Goal: Task Accomplishment & Management: Manage account settings

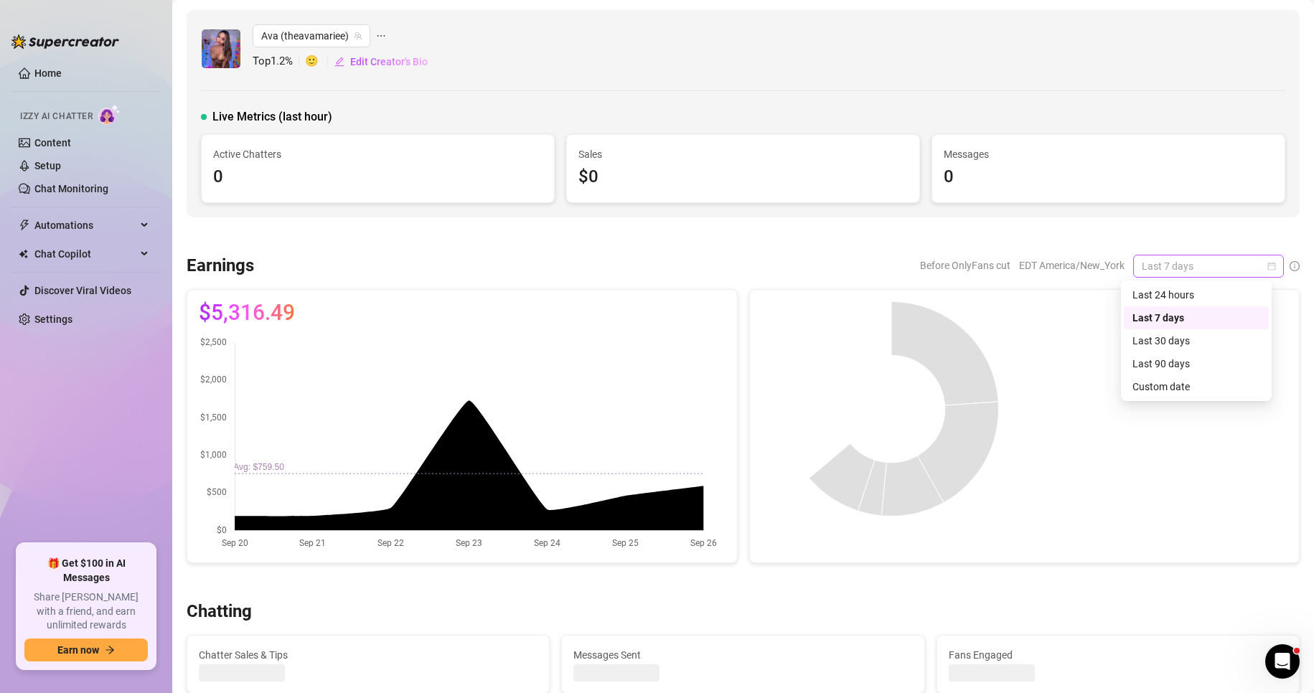
click at [1220, 271] on span "Last 7 days" at bounding box center [1209, 267] width 134 height 22
click at [1187, 383] on div "Custom date" at bounding box center [1197, 387] width 128 height 16
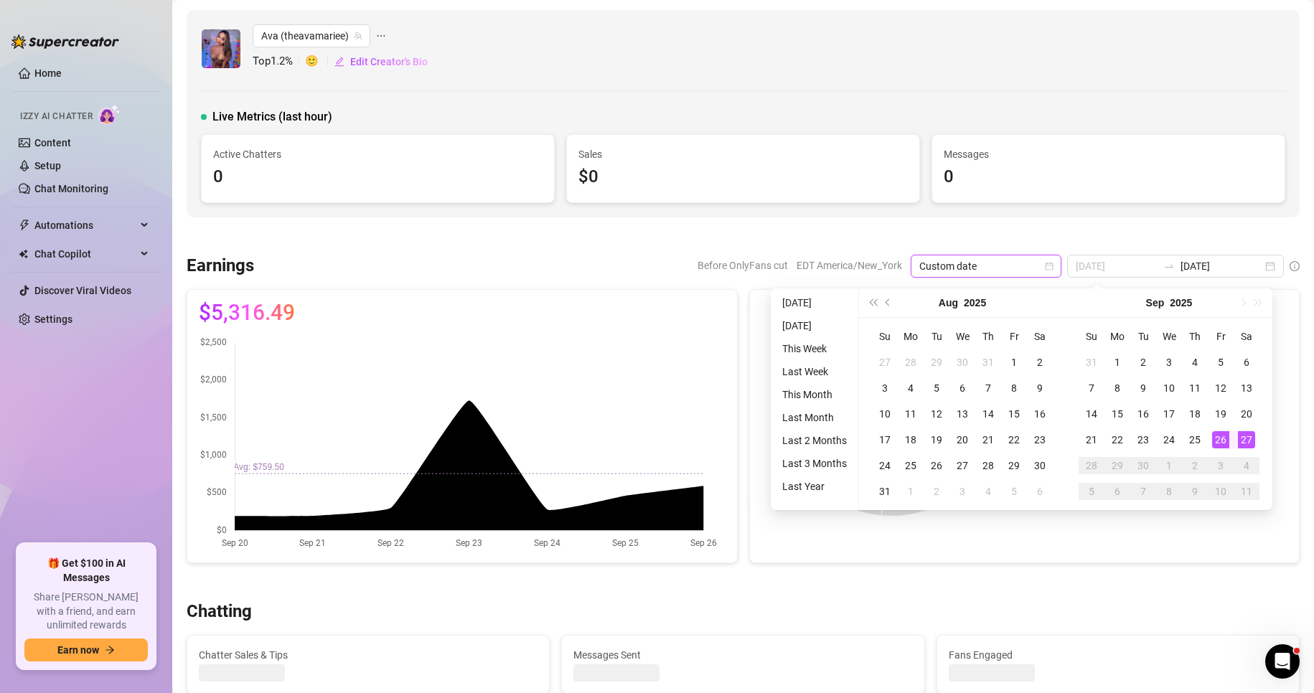
type input "[DATE]"
click at [1249, 440] on div "27" at bounding box center [1246, 439] width 17 height 17
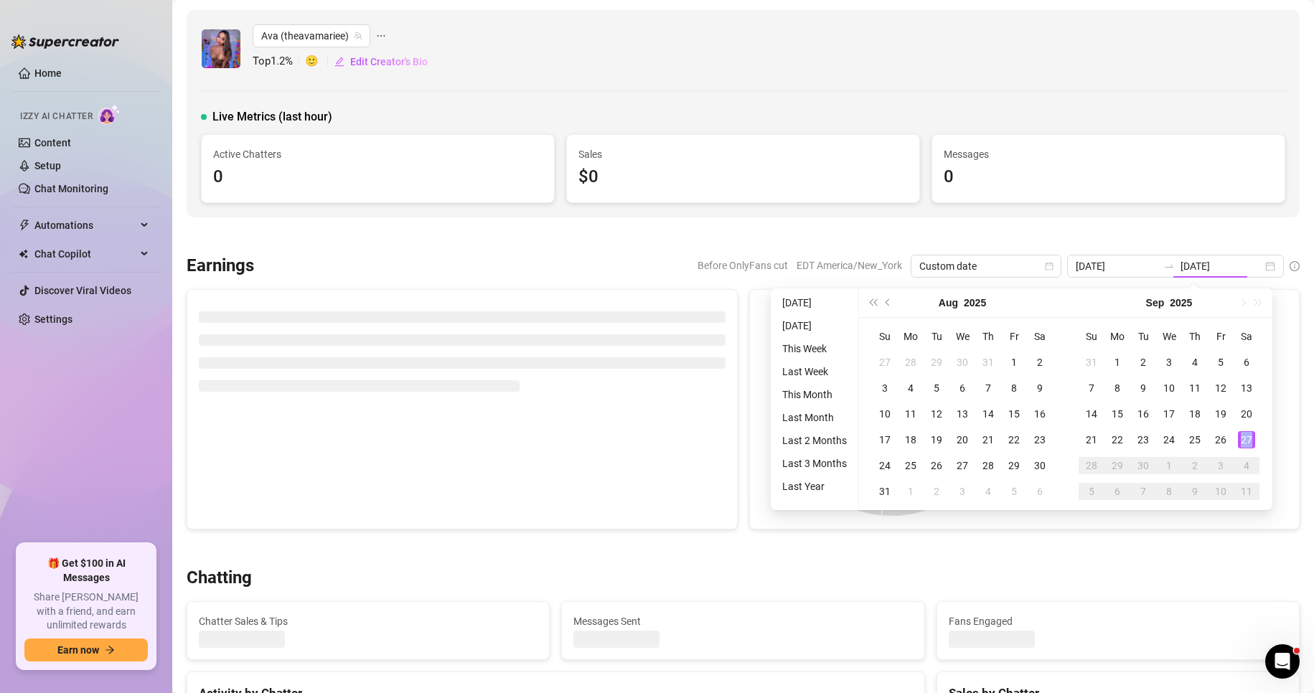
type input "2025-09-27"
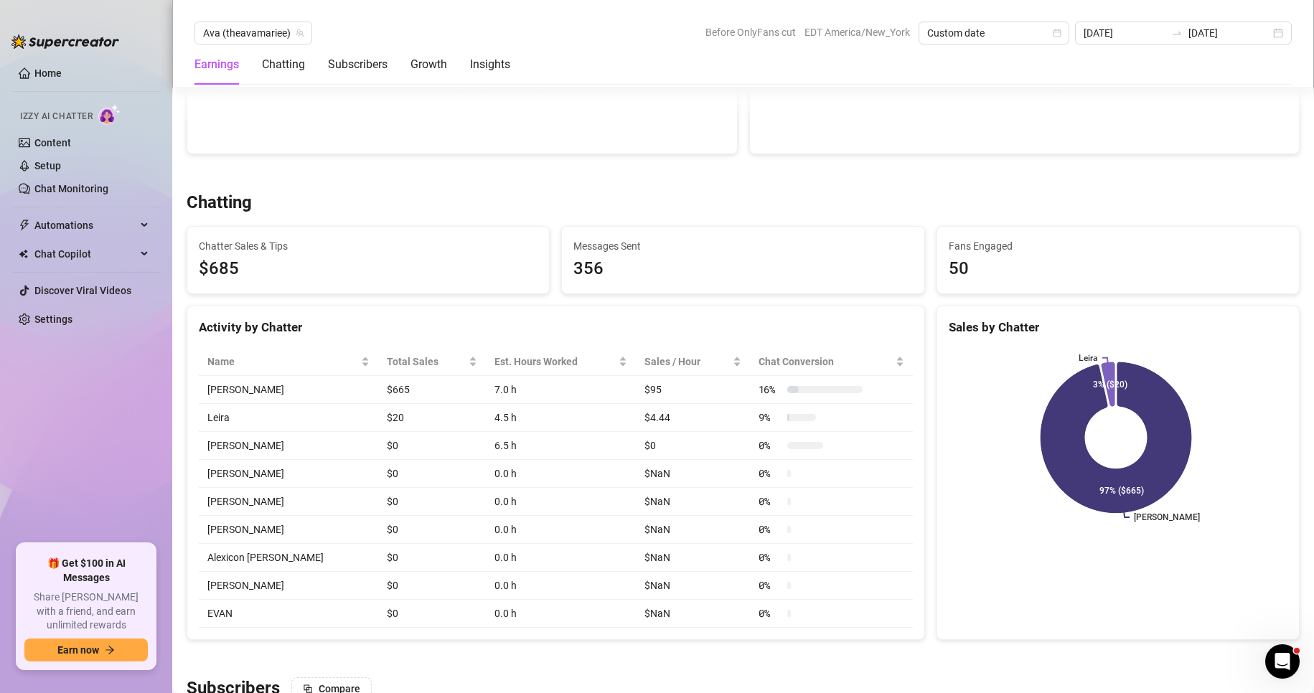
scroll to position [432, 0]
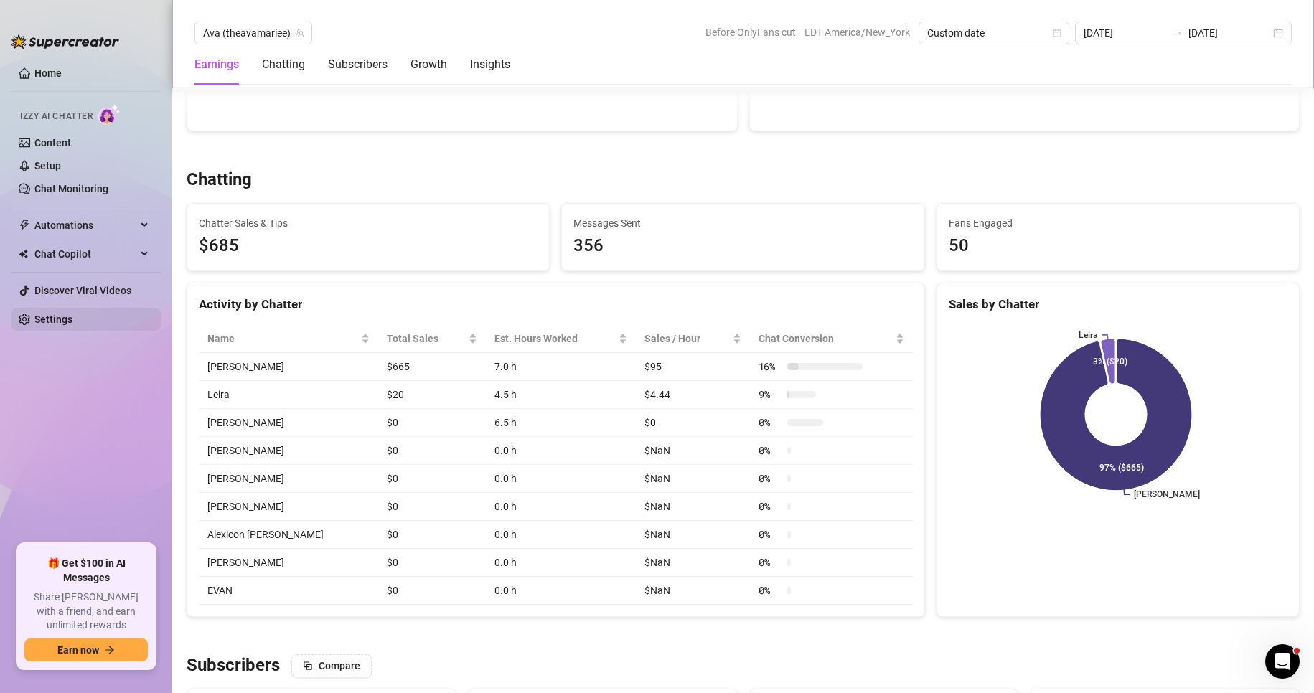
click at [73, 314] on link "Settings" at bounding box center [53, 319] width 38 height 11
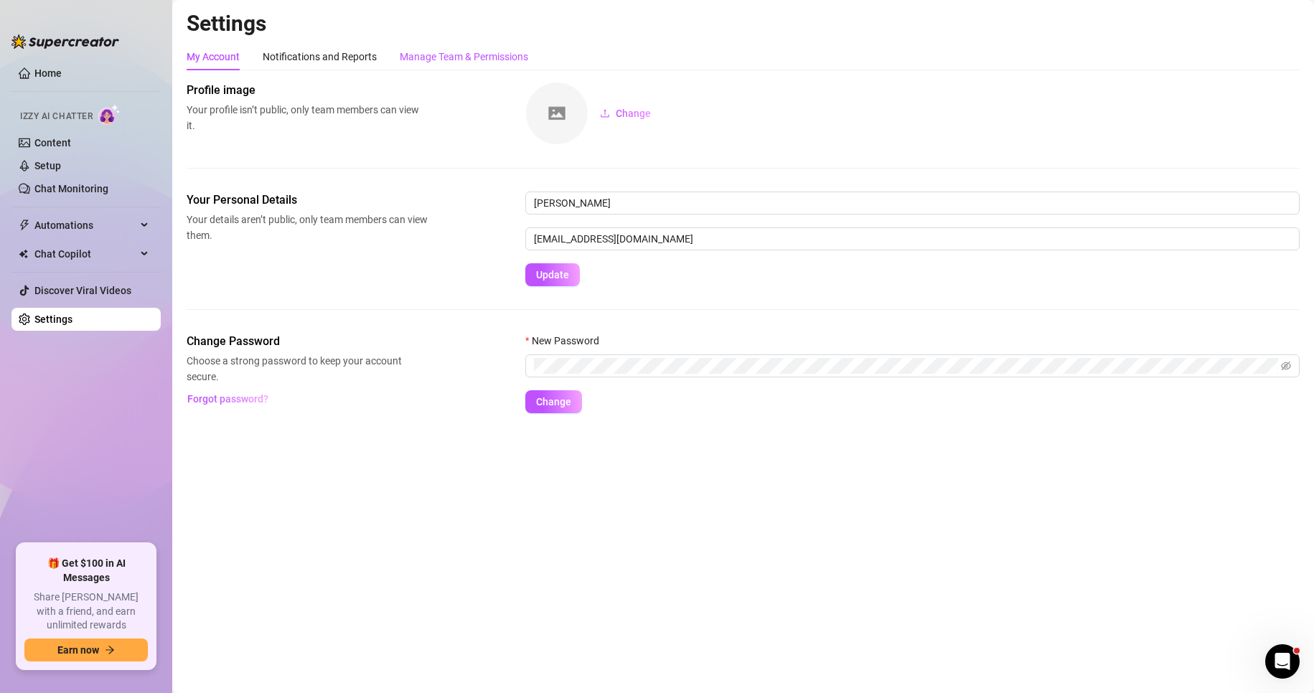
click at [484, 52] on div "Manage Team & Permissions" at bounding box center [464, 57] width 128 height 16
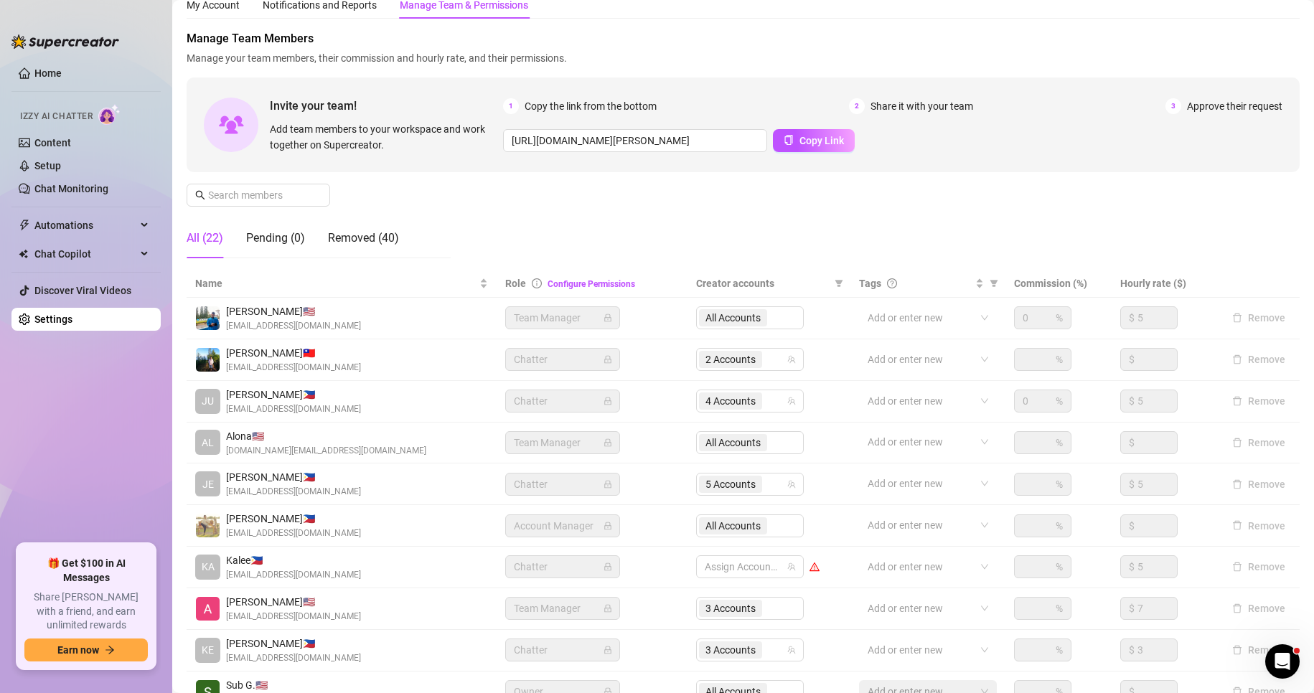
scroll to position [172, 0]
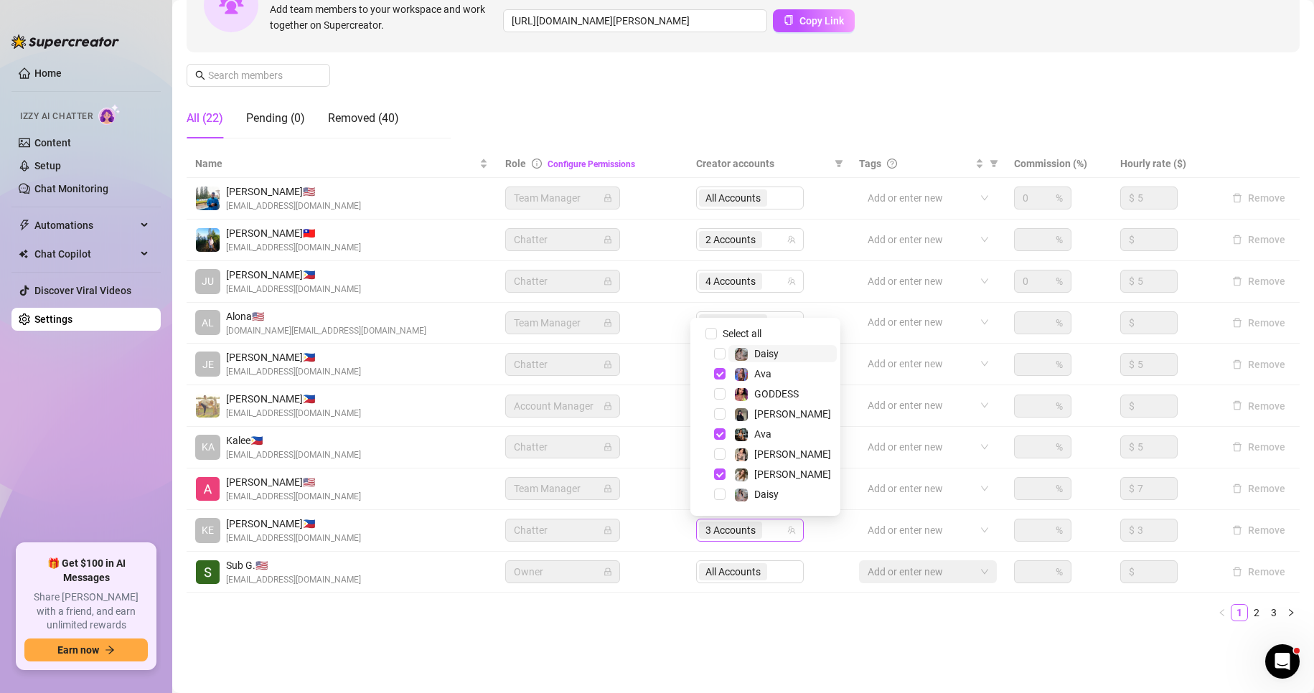
click at [719, 533] on span "3 Accounts" at bounding box center [731, 531] width 50 height 16
click at [709, 330] on input "Select all" at bounding box center [711, 333] width 11 height 11
checkbox input "false"
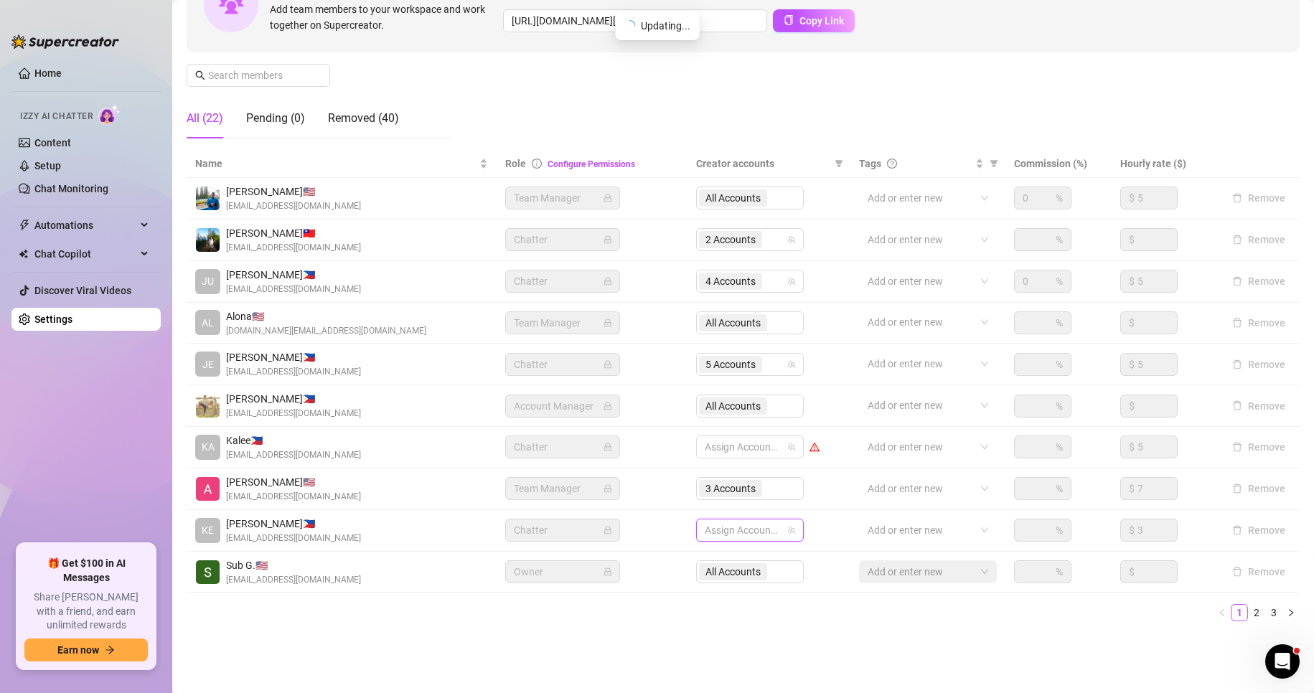
click at [1172, 658] on main "Settings My Account Notifications and Reports Manage Team & Permissions Profile…" at bounding box center [743, 260] width 1142 height 865
click at [1249, 613] on link "2" at bounding box center [1257, 613] width 16 height 16
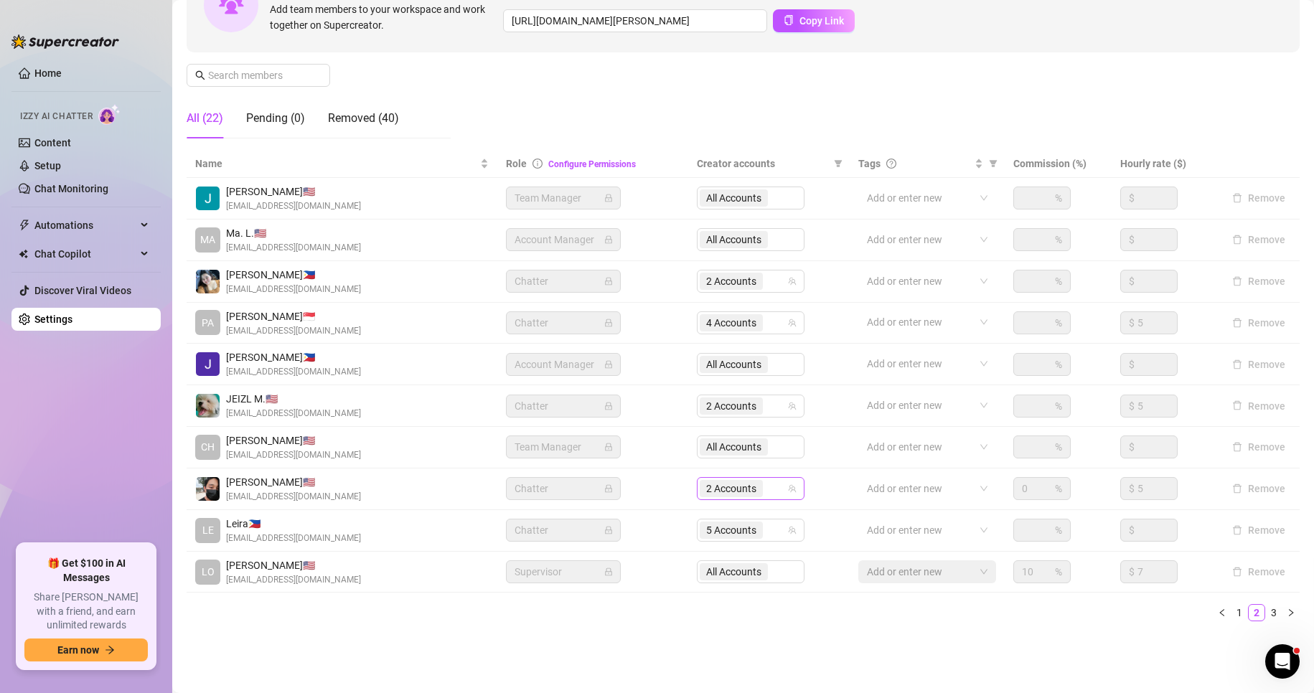
click at [731, 487] on span "2 Accounts" at bounding box center [731, 489] width 50 height 16
click at [729, 494] on span "2 Accounts" at bounding box center [731, 489] width 50 height 16
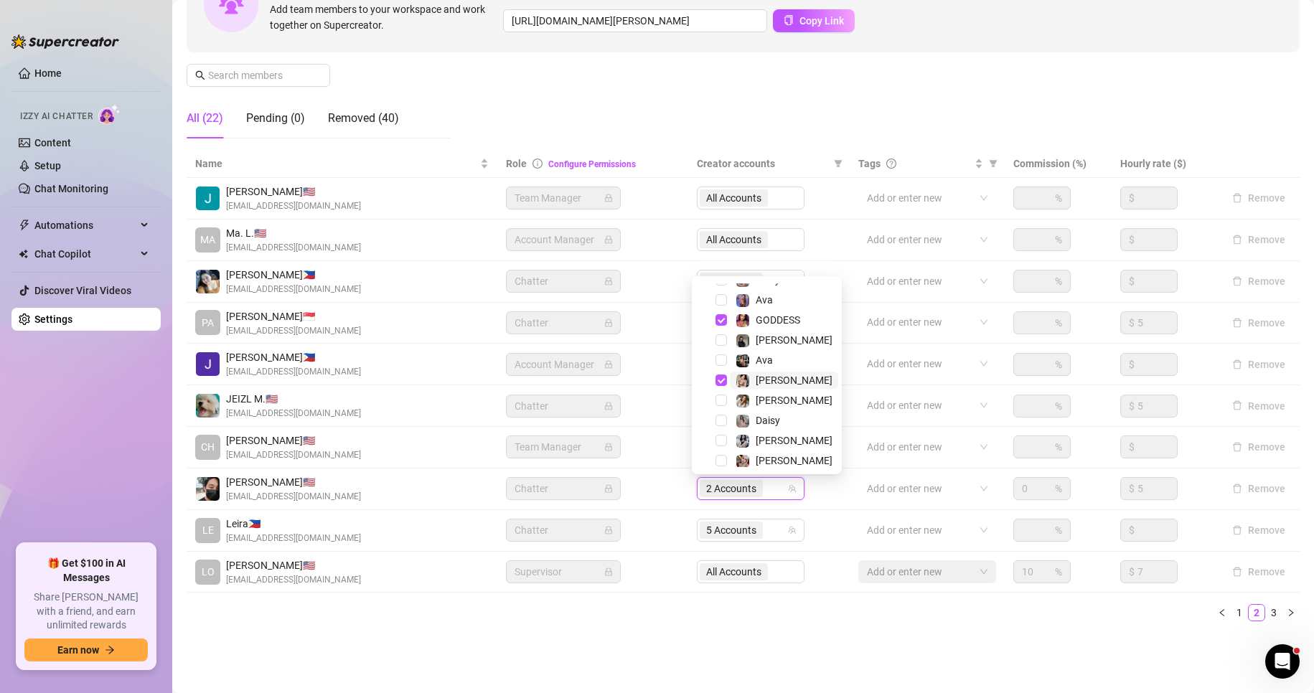
scroll to position [37, 0]
click at [722, 335] on span "Select tree node" at bounding box center [721, 334] width 11 height 11
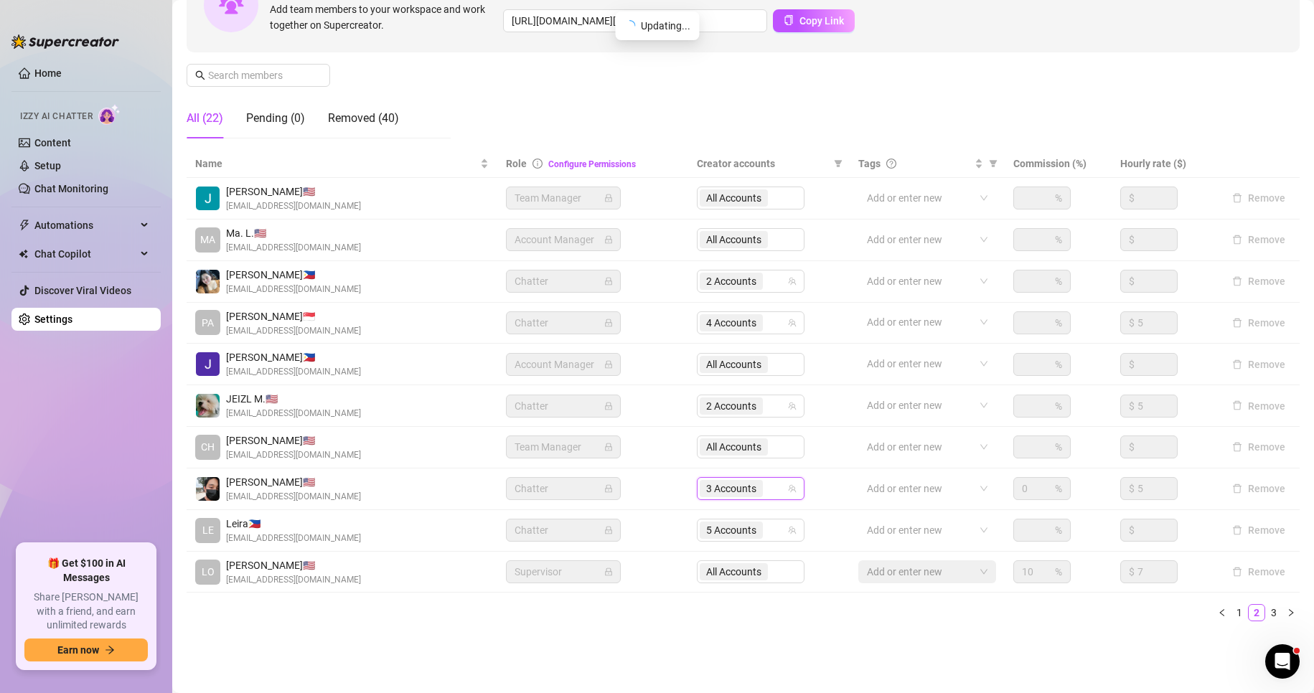
click at [614, 619] on ul "1 2 3" at bounding box center [743, 612] width 1113 height 17
click at [736, 530] on span "5 Accounts" at bounding box center [731, 531] width 50 height 16
click at [667, 589] on td "Supervisor" at bounding box center [592, 573] width 191 height 42
click at [538, 617] on ul "1 2 3" at bounding box center [743, 612] width 1113 height 17
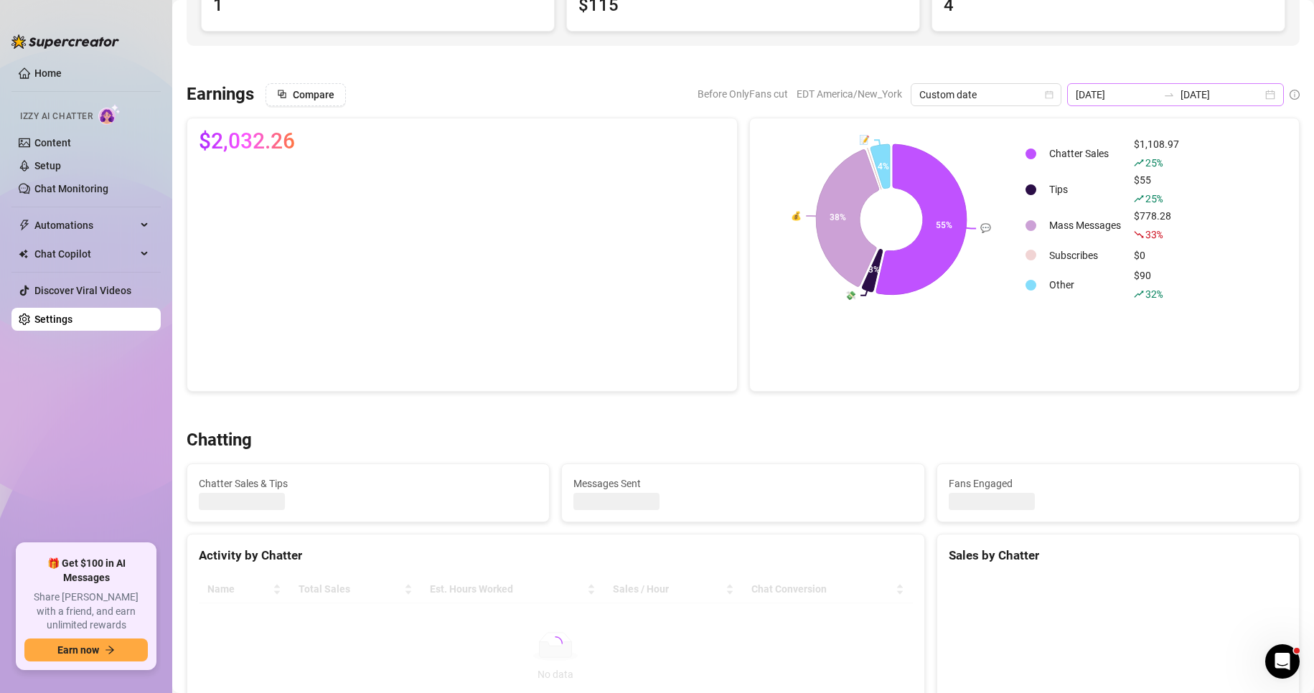
click at [1263, 98] on div "2025-09-27 2025-09-27" at bounding box center [1175, 94] width 217 height 23
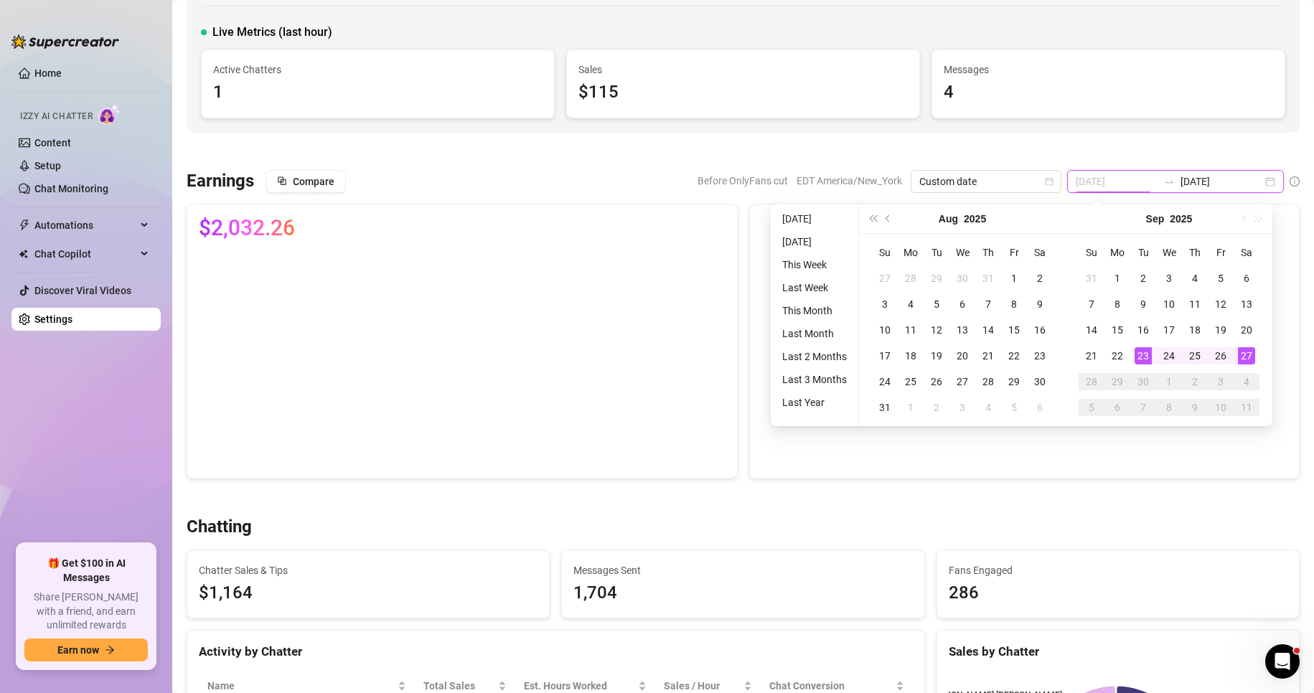
scroll to position [84, 0]
type input "[DATE]"
click at [1250, 357] on div "27" at bounding box center [1246, 355] width 17 height 17
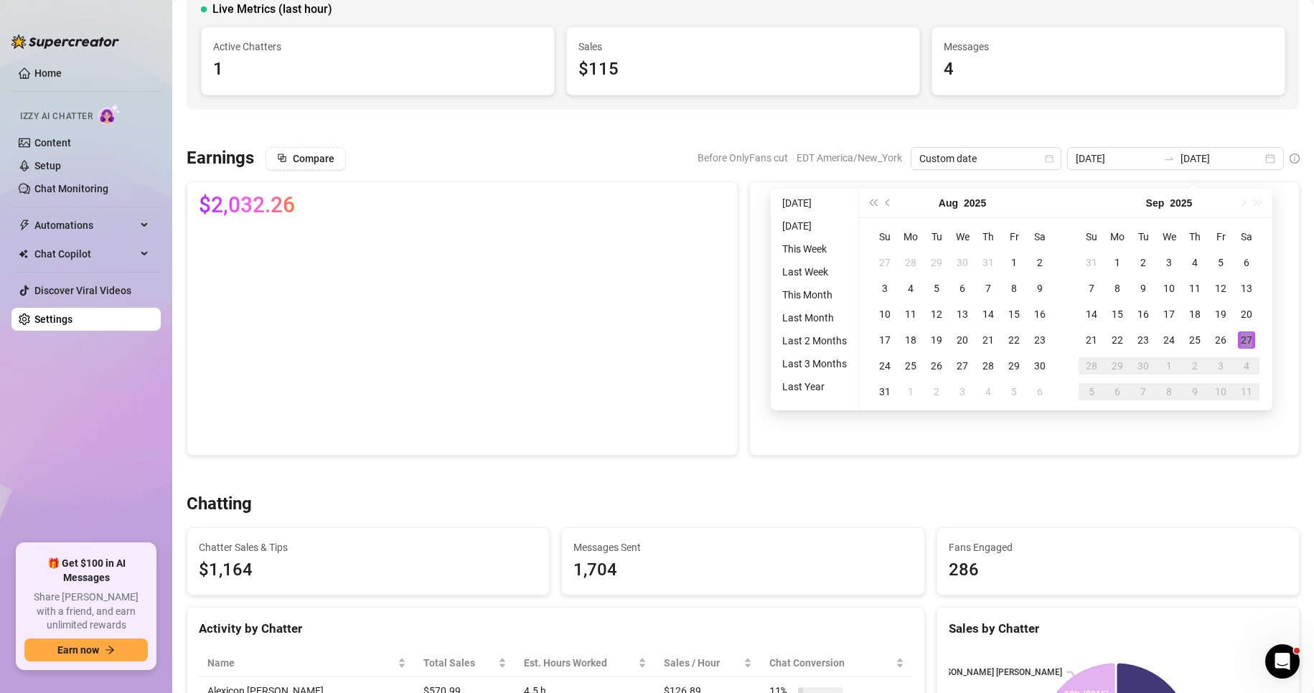
scroll to position [85, 0]
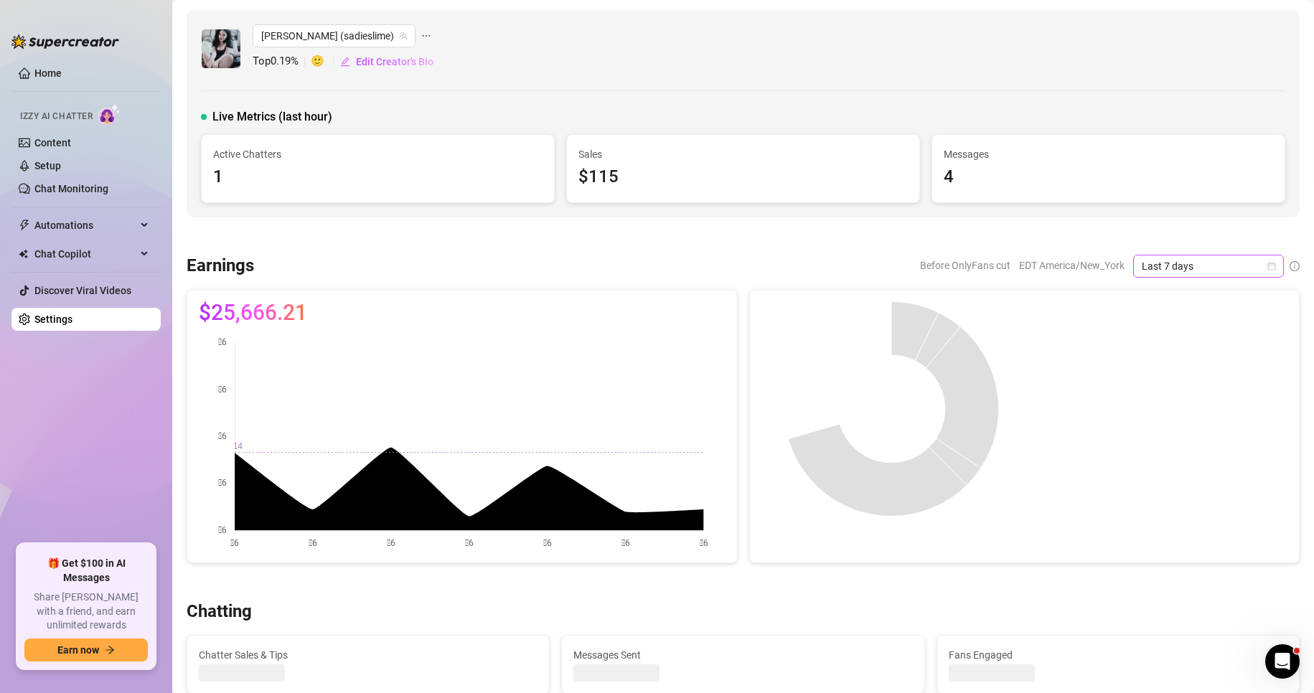
click at [1268, 265] on icon "calendar" at bounding box center [1272, 266] width 9 height 9
click at [1190, 385] on div "Custom date" at bounding box center [1197, 387] width 128 height 16
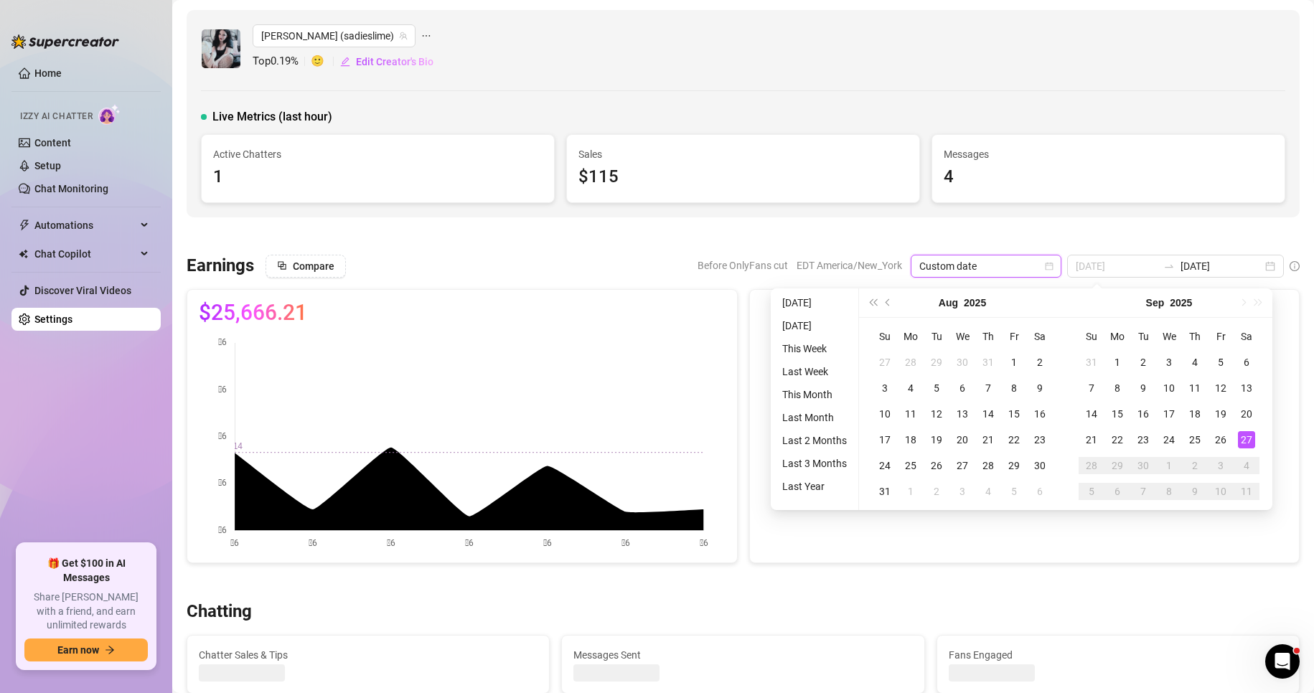
type input "[DATE]"
click at [1248, 434] on div "27" at bounding box center [1246, 439] width 17 height 17
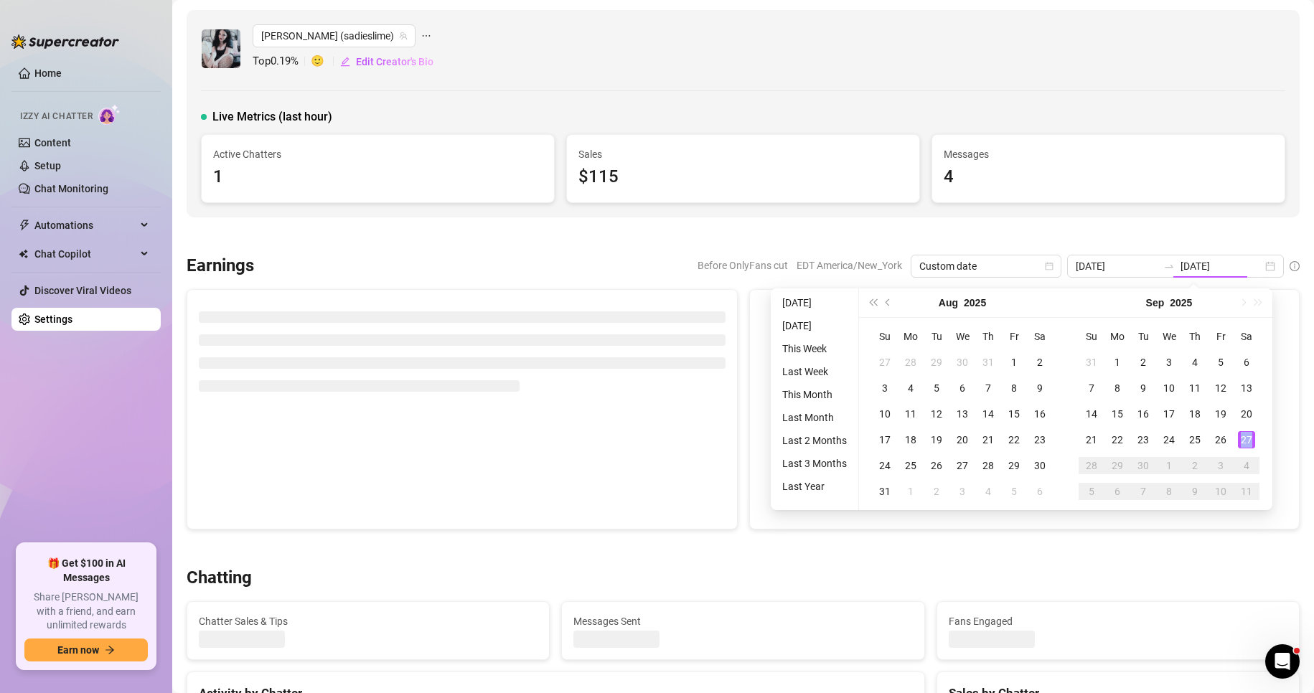
type input "[DATE]"
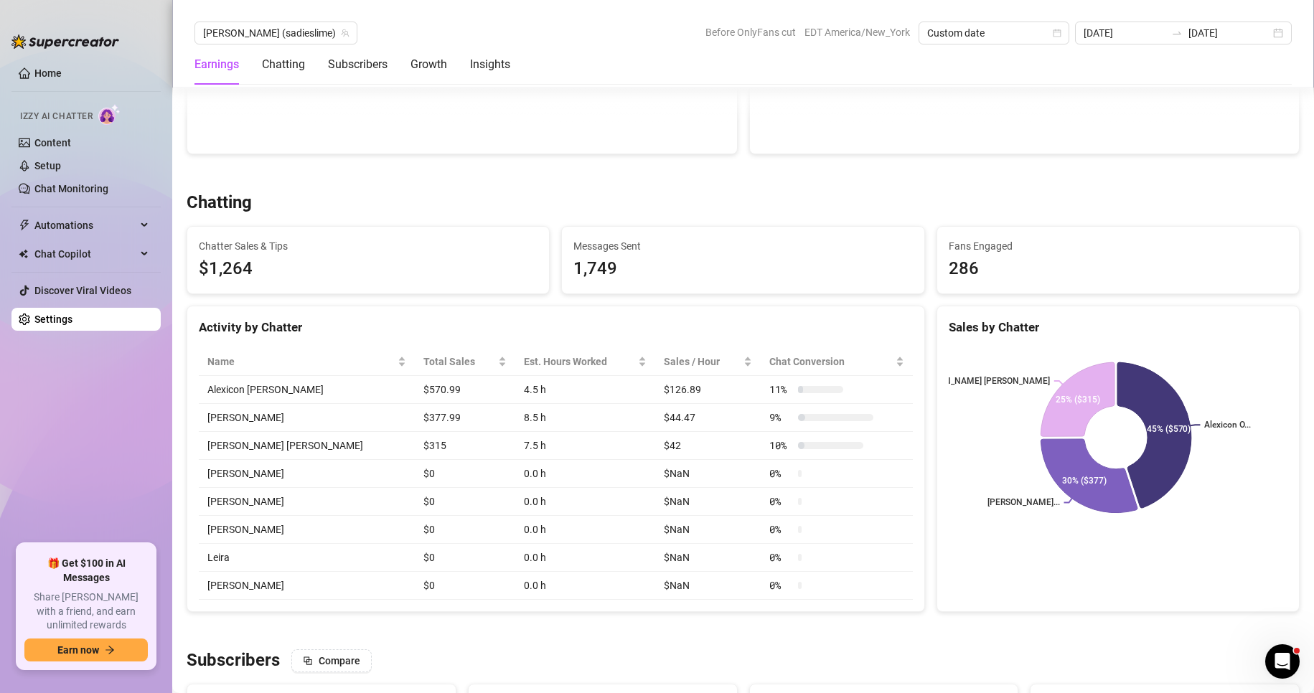
scroll to position [437, 0]
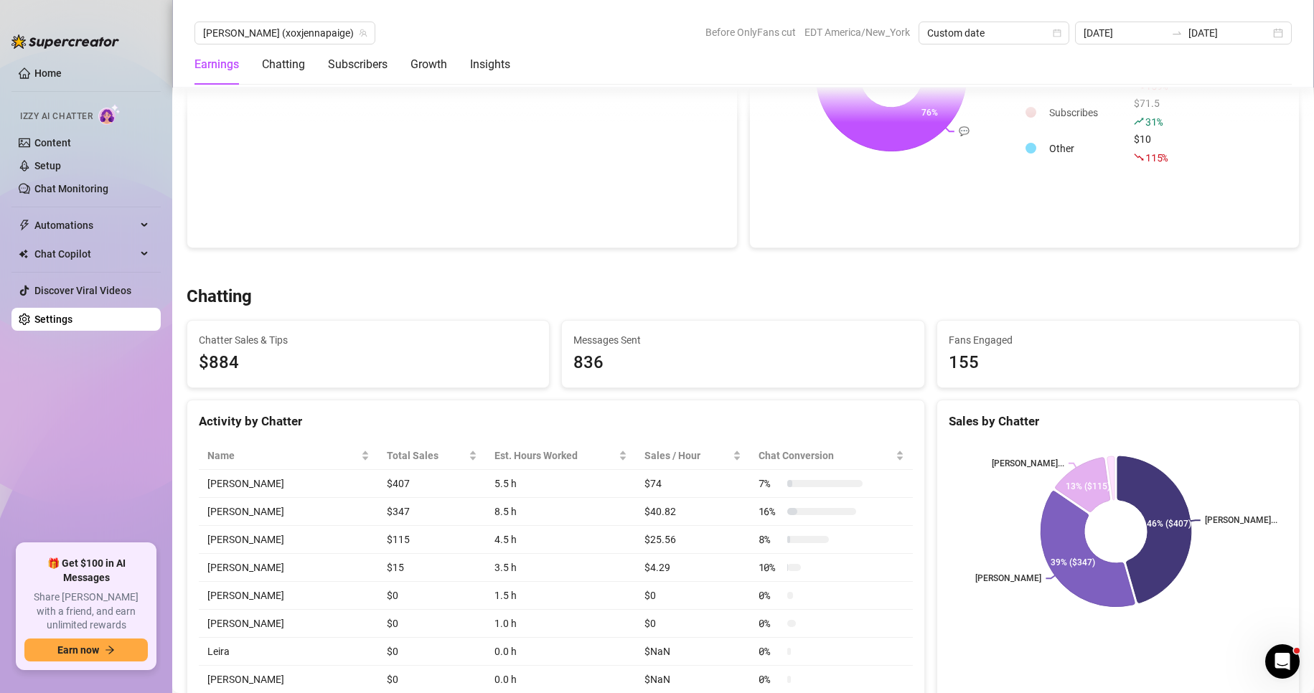
scroll to position [310, 0]
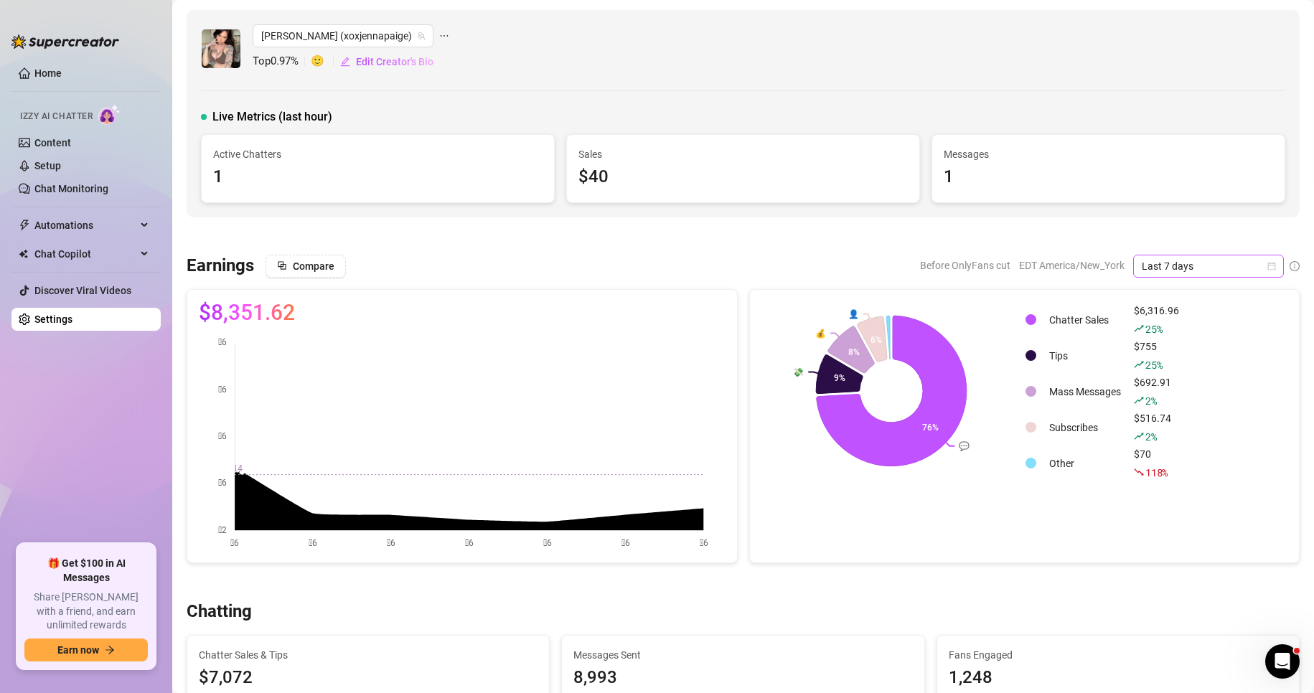
click at [1268, 266] on icon "calendar" at bounding box center [1272, 266] width 9 height 9
click at [1176, 383] on div "Custom date" at bounding box center [1197, 387] width 128 height 16
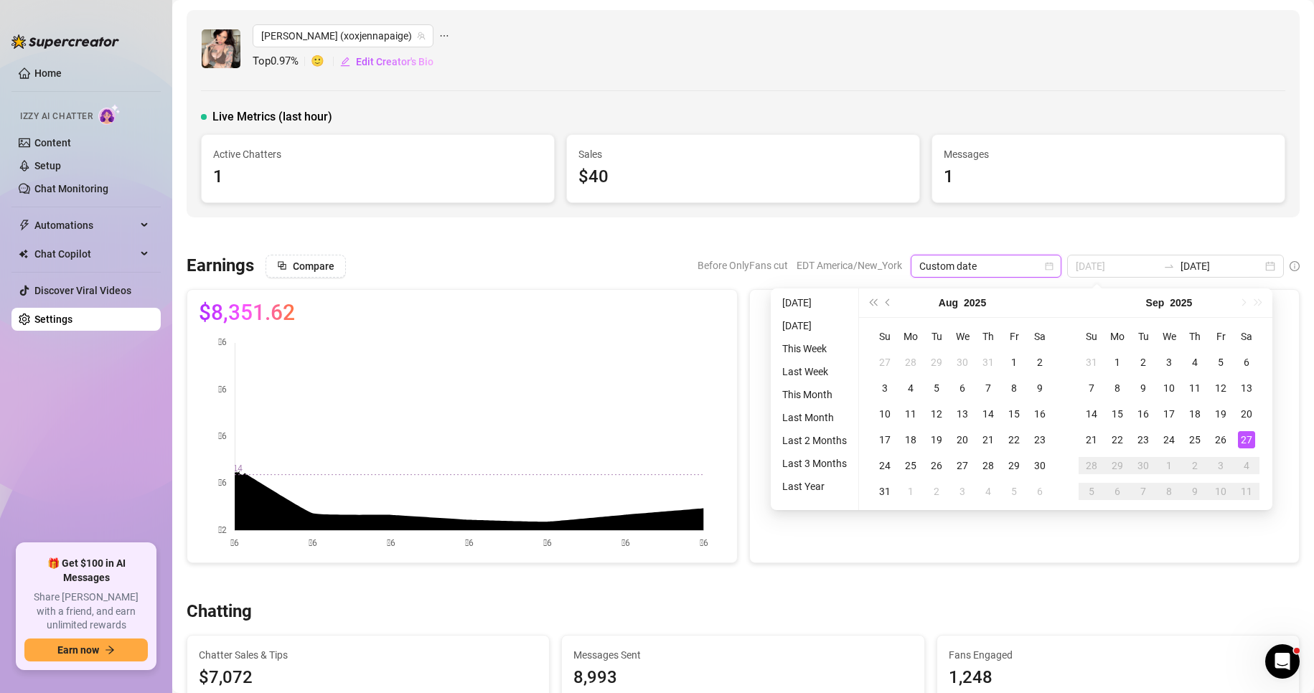
type input "2025-09-27"
click at [1249, 434] on div "27" at bounding box center [1246, 439] width 17 height 17
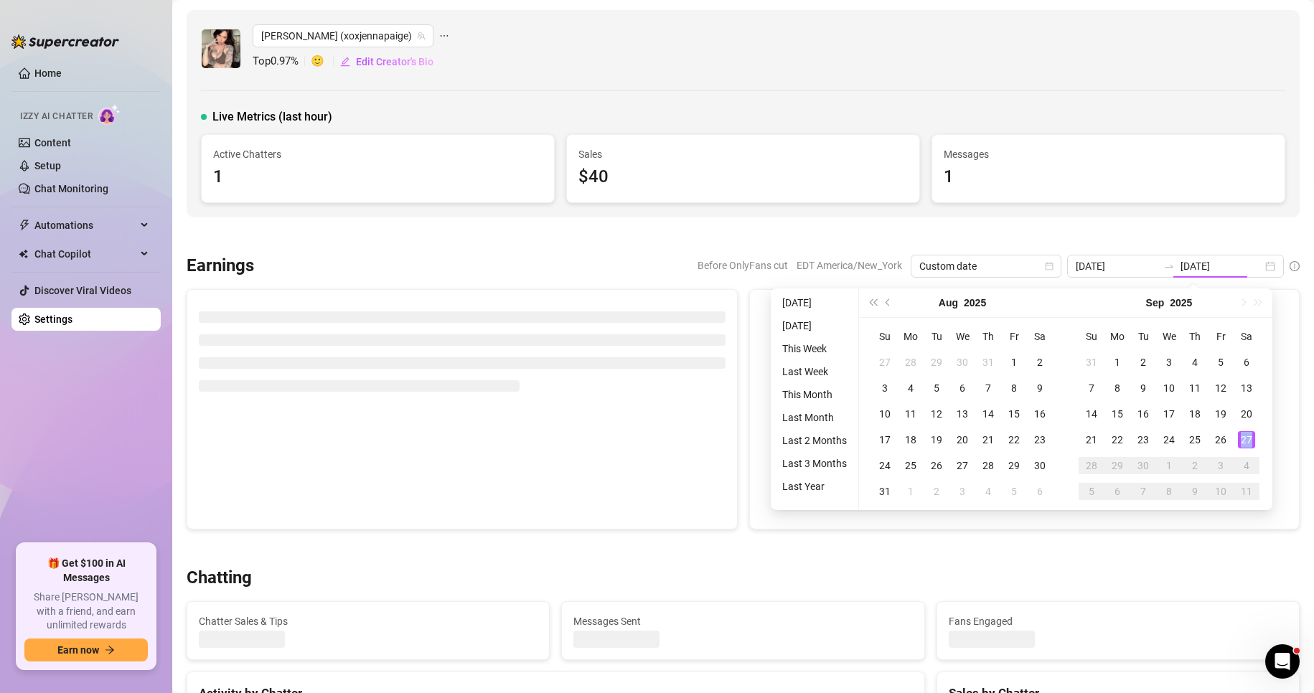
type input "2025-09-27"
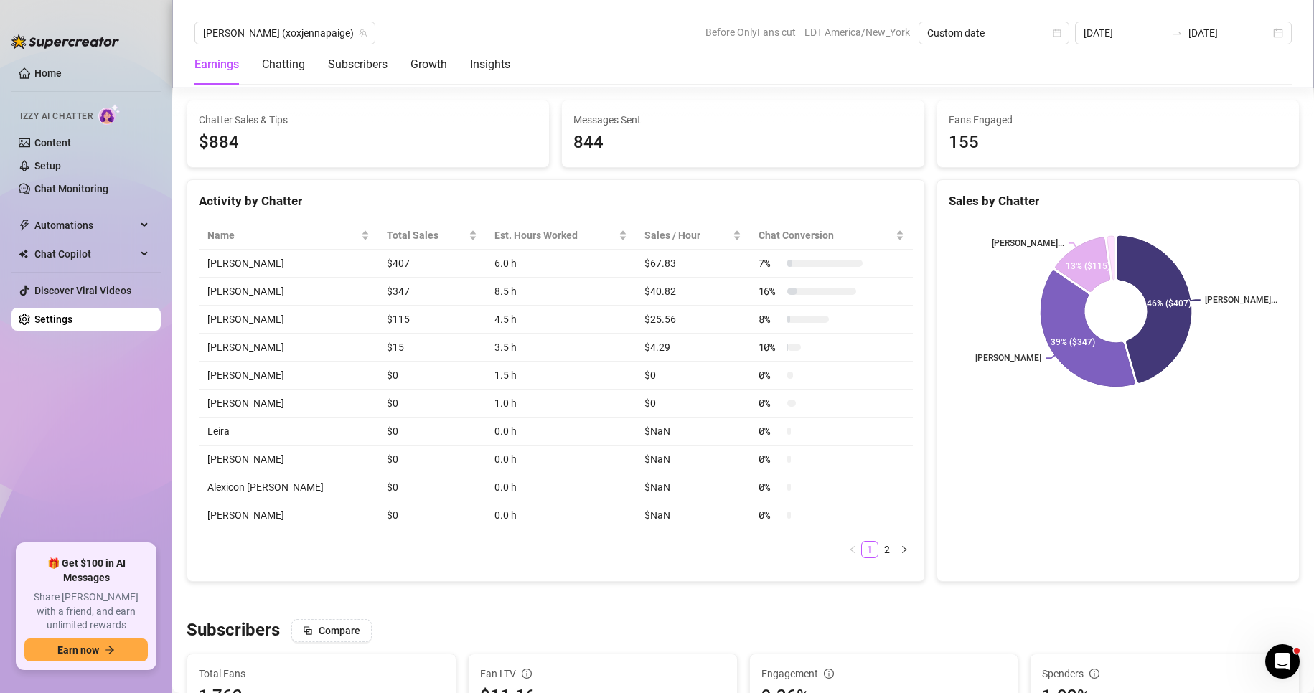
scroll to position [535, 0]
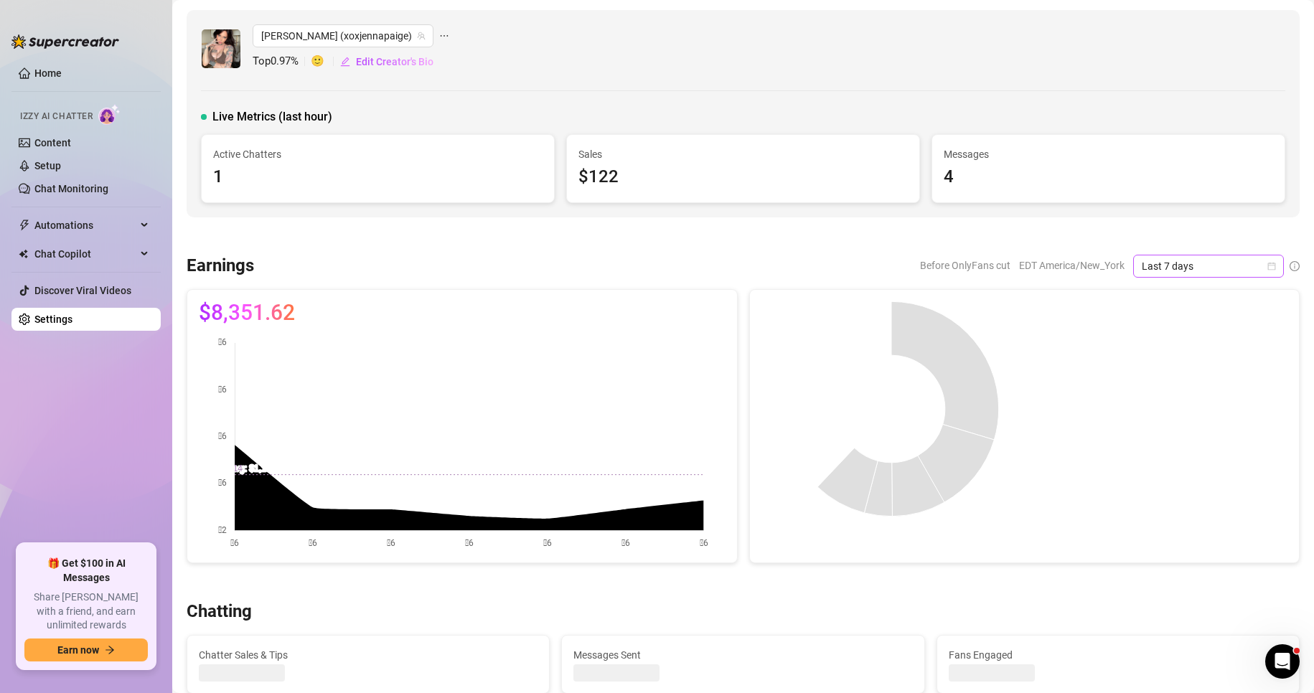
click at [1268, 265] on icon "calendar" at bounding box center [1272, 266] width 8 height 8
click at [1166, 385] on div "Custom date" at bounding box center [1197, 387] width 128 height 16
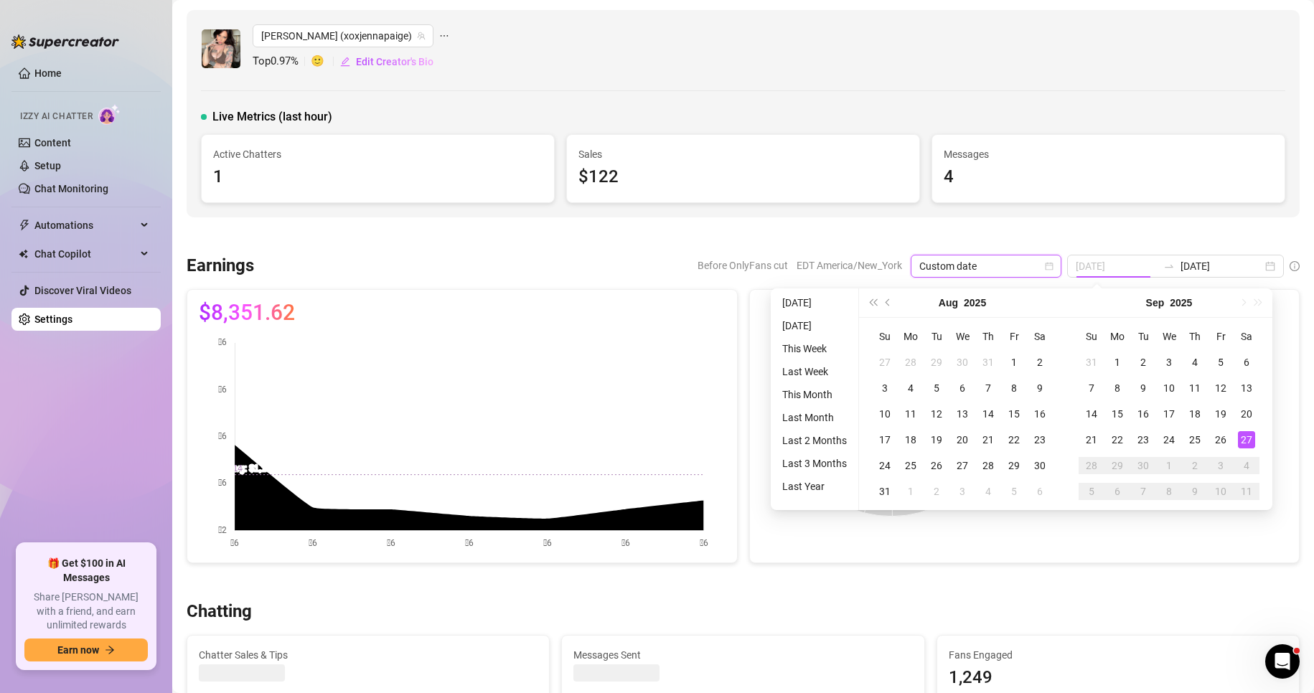
click at [1238, 443] on div "27" at bounding box center [1246, 439] width 17 height 17
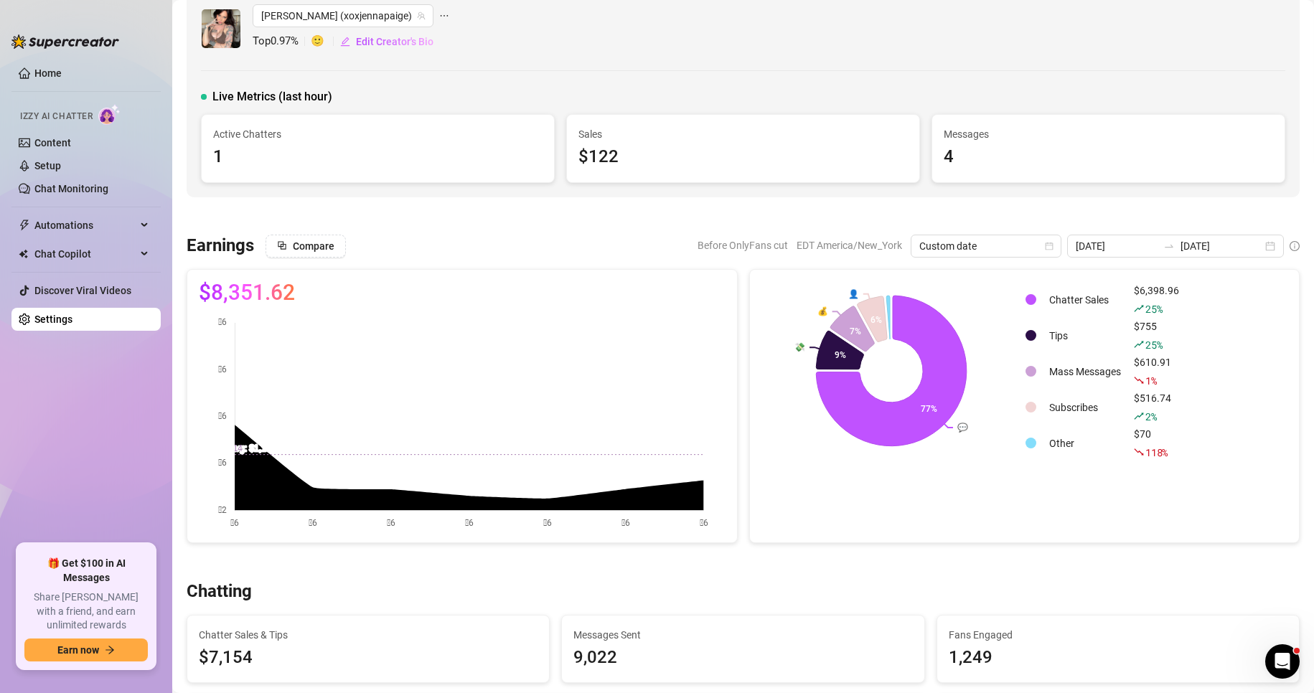
scroll to position [24, 0]
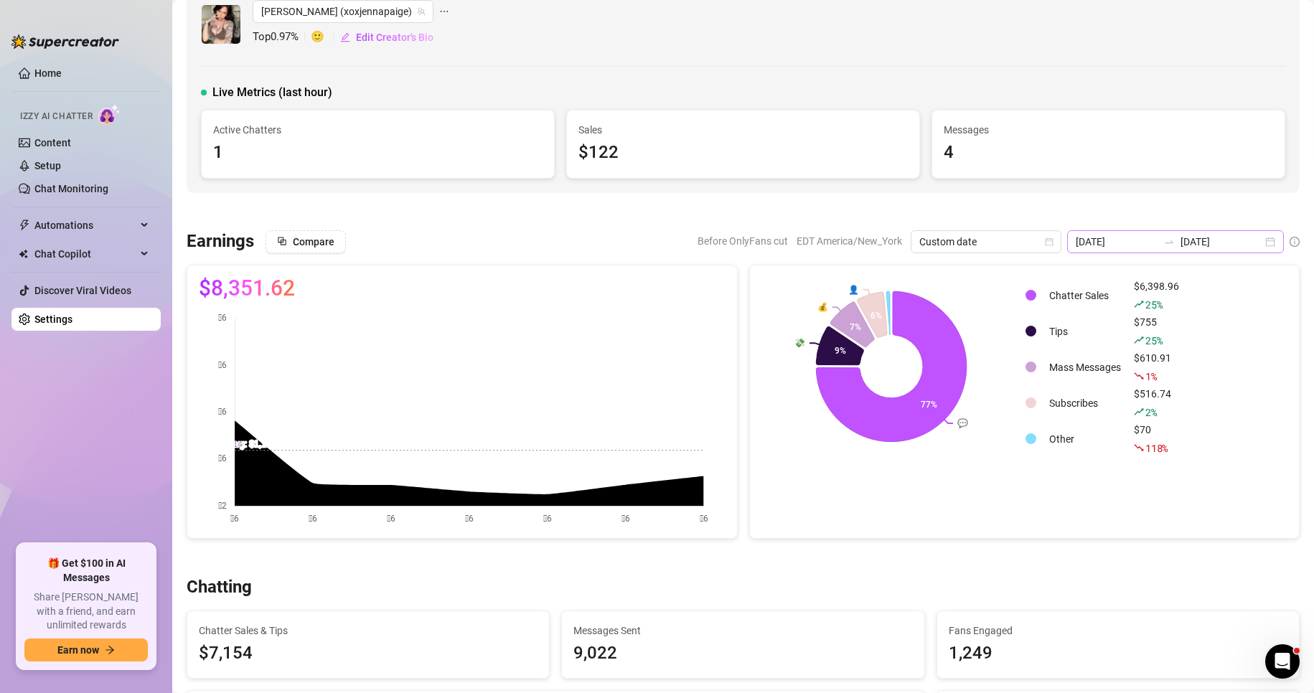
click at [1257, 238] on div "[DATE] [DATE]" at bounding box center [1175, 241] width 217 height 23
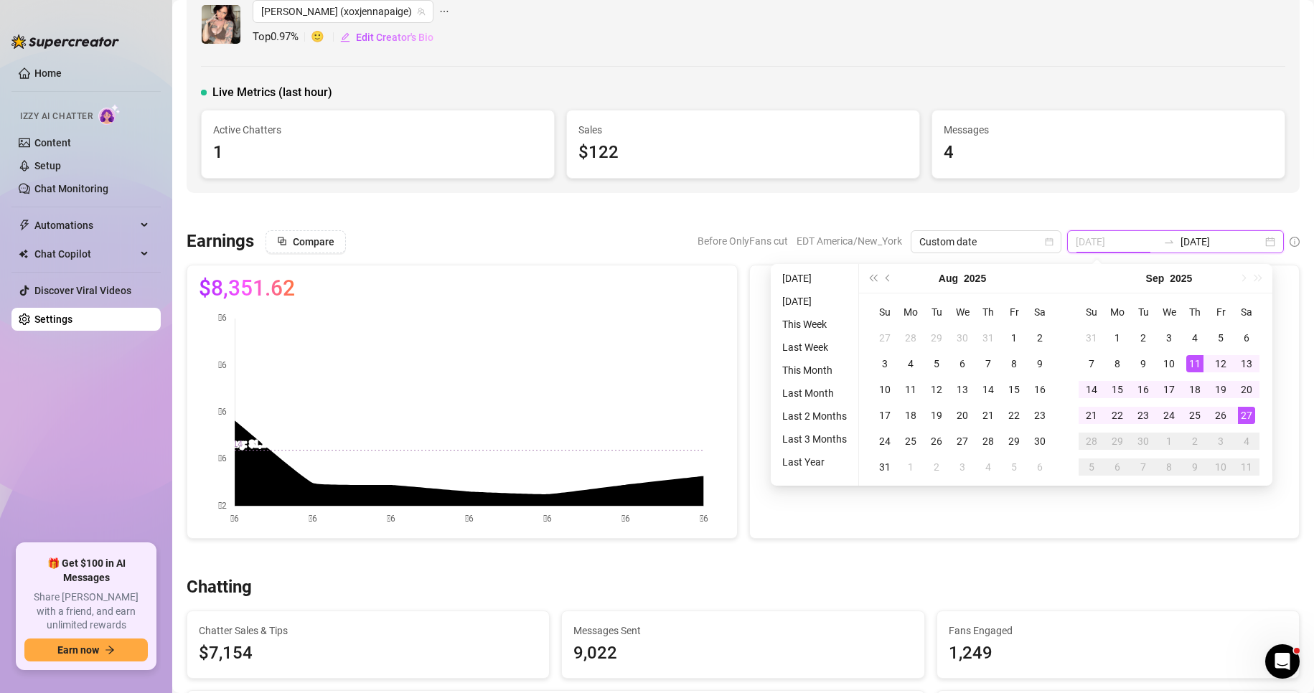
type input "[DATE]"
click at [1248, 412] on div "27" at bounding box center [1246, 415] width 17 height 17
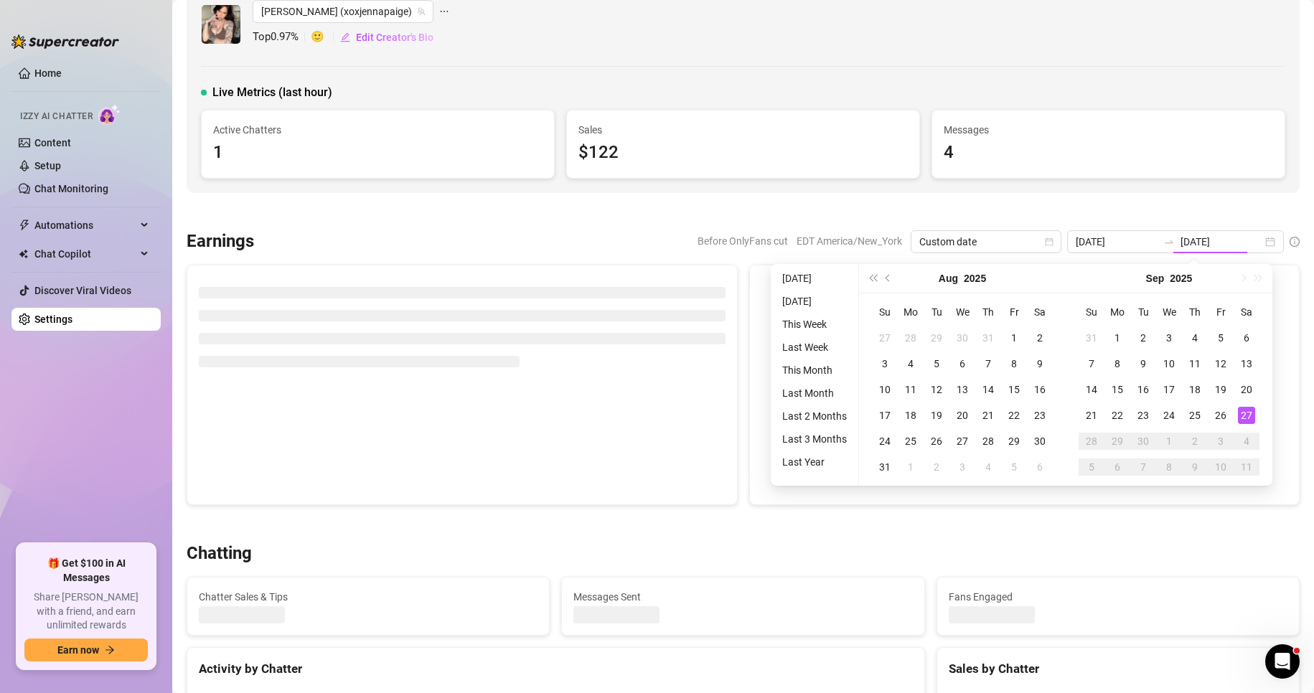
type input "[DATE]"
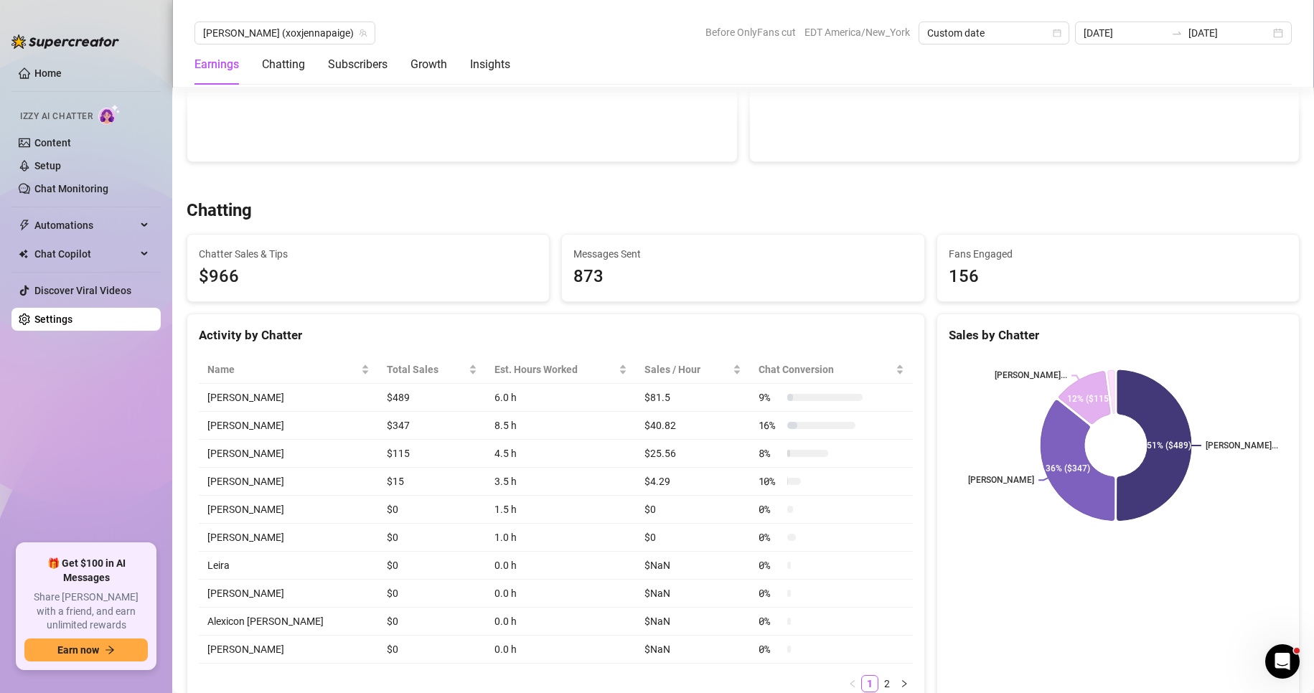
scroll to position [421, 0]
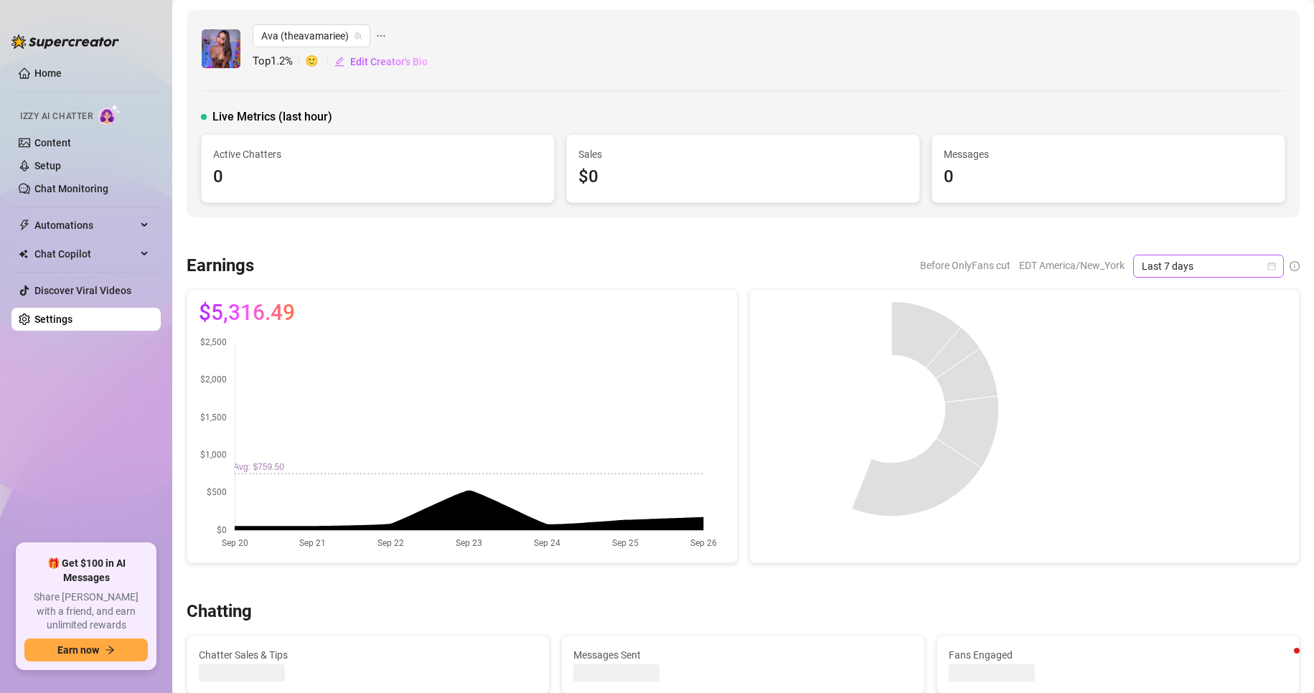
click at [1183, 259] on span "Last 7 days" at bounding box center [1209, 267] width 134 height 22
click at [1187, 380] on div "Custom date" at bounding box center [1197, 387] width 128 height 16
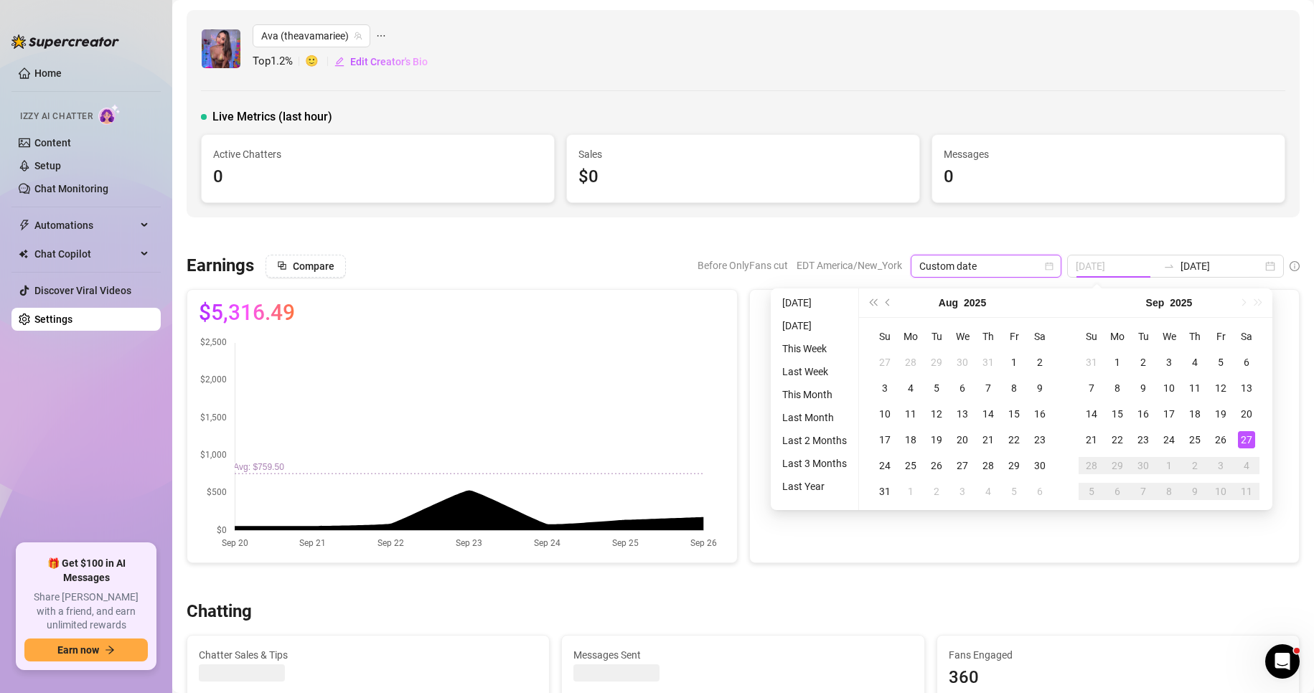
click at [1251, 436] on div "27" at bounding box center [1246, 439] width 17 height 17
type input "[DATE]"
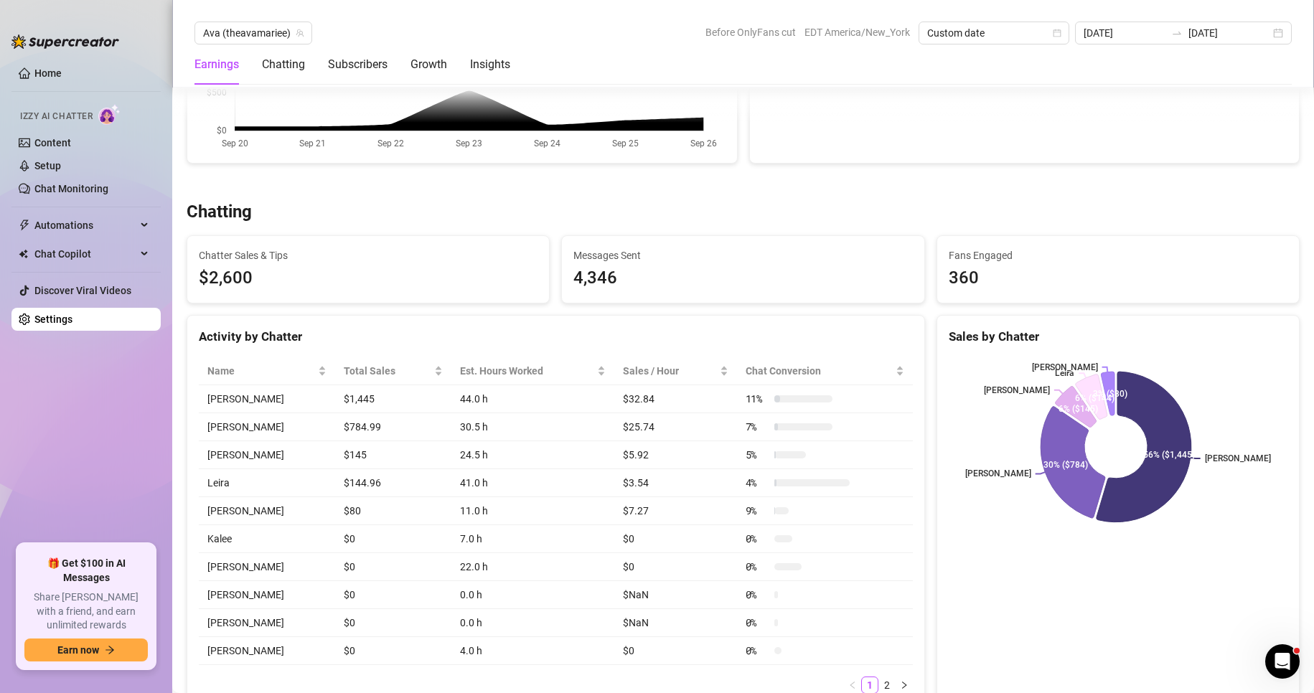
scroll to position [398, 0]
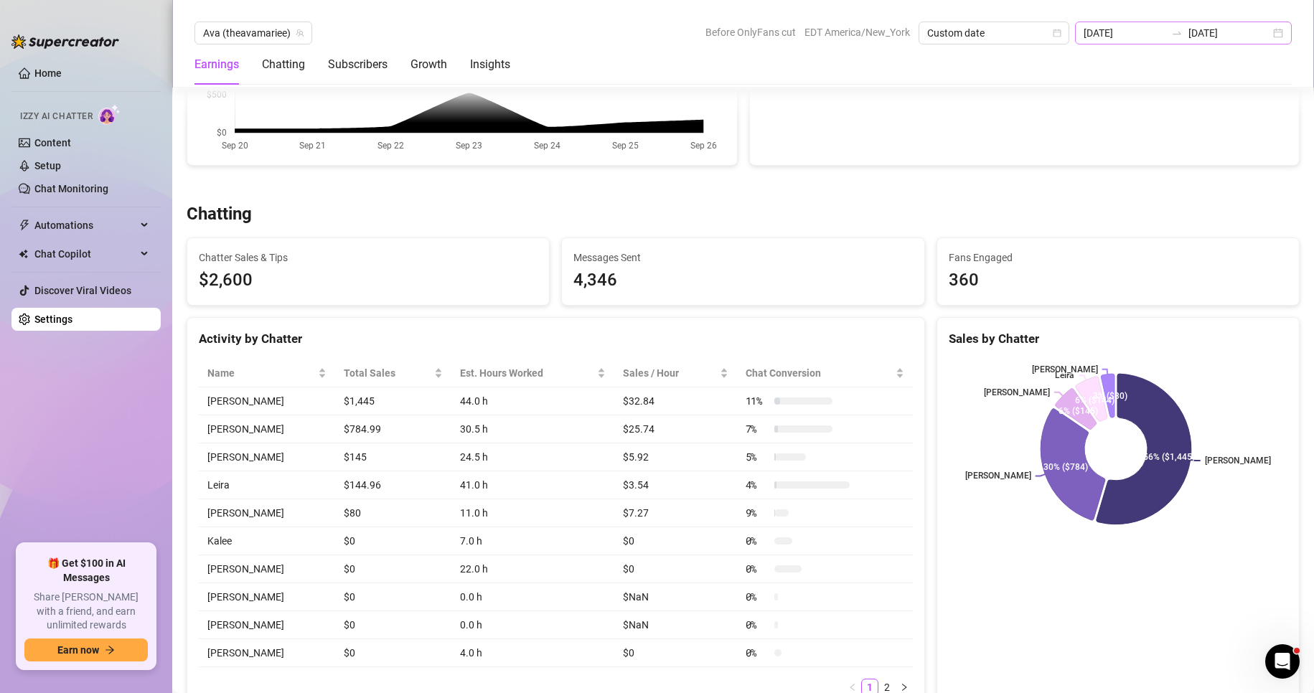
click at [1273, 34] on div "[DATE] [DATE]" at bounding box center [1183, 33] width 217 height 23
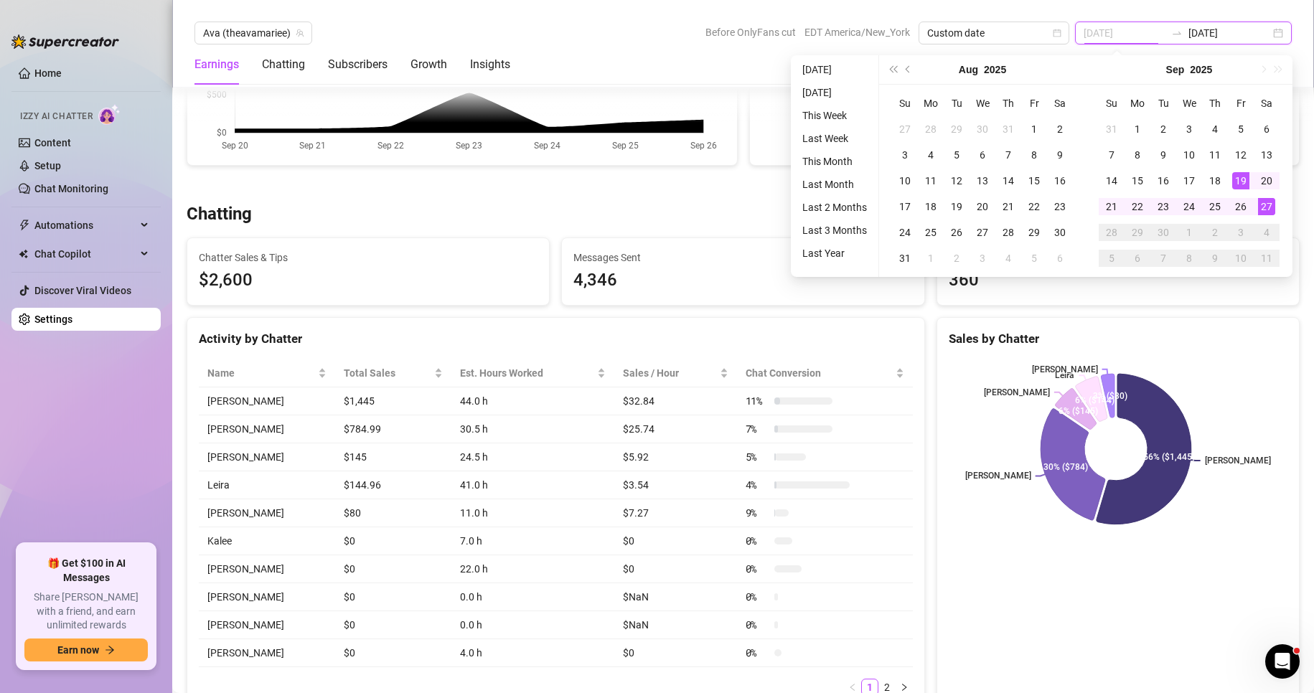
type input "[DATE]"
click at [1261, 203] on div "27" at bounding box center [1266, 206] width 17 height 17
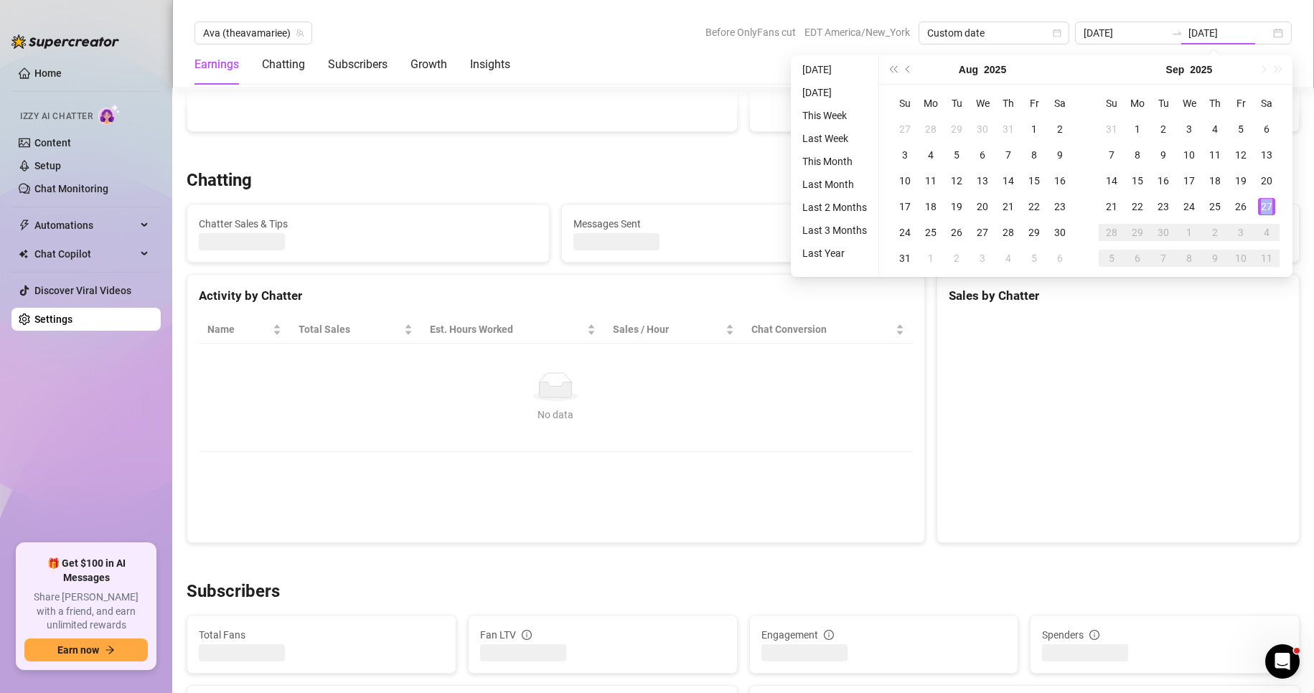
type input "[DATE]"
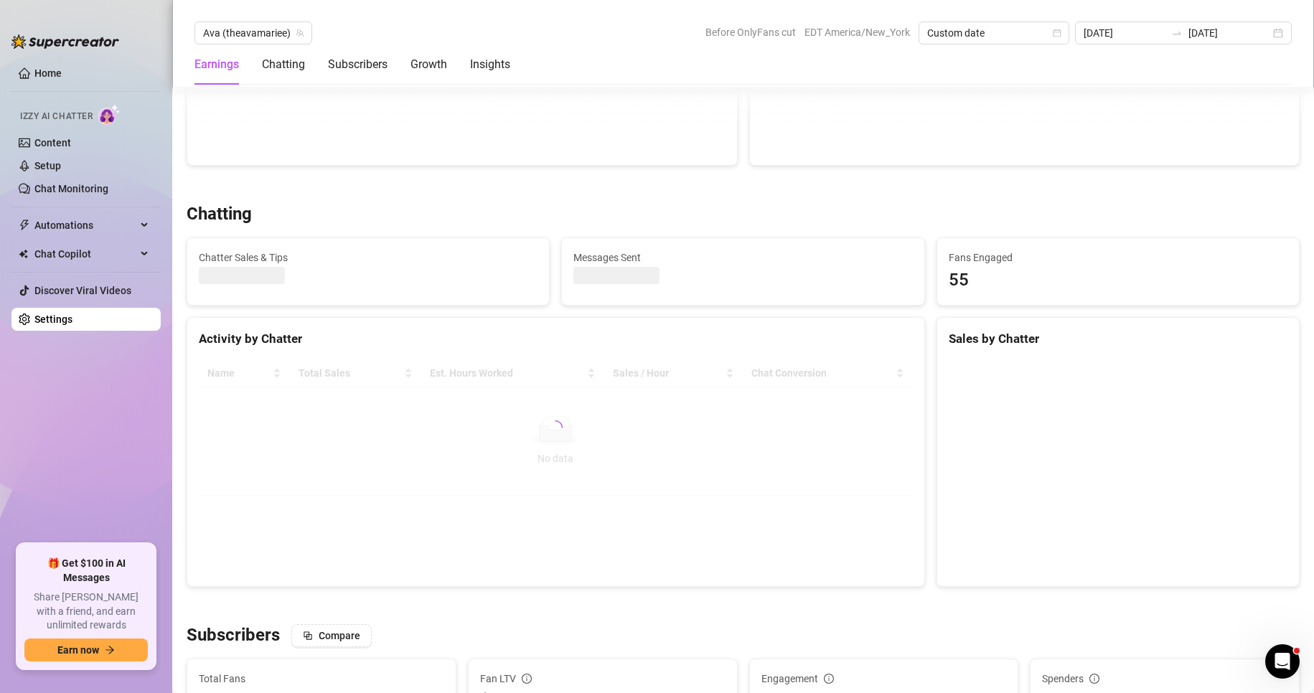
scroll to position [429, 0]
